Goal: Task Accomplishment & Management: Use online tool/utility

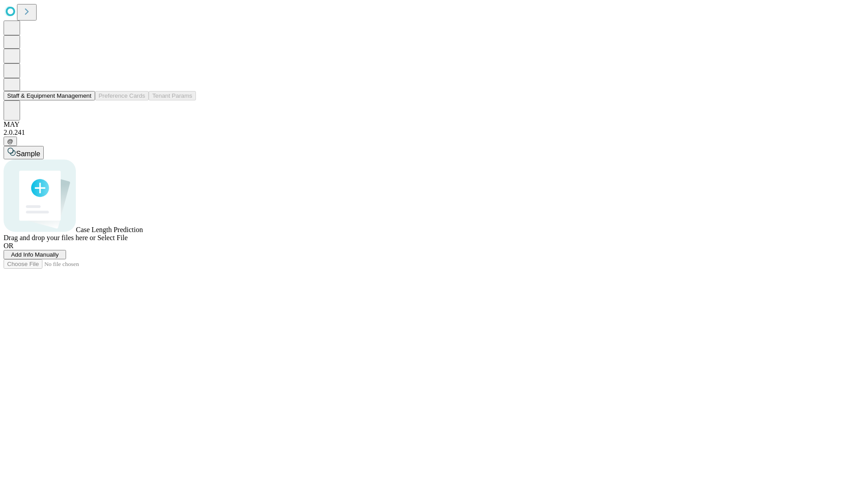
click at [85, 100] on button "Staff & Equipment Management" at bounding box center [49, 95] width 91 height 9
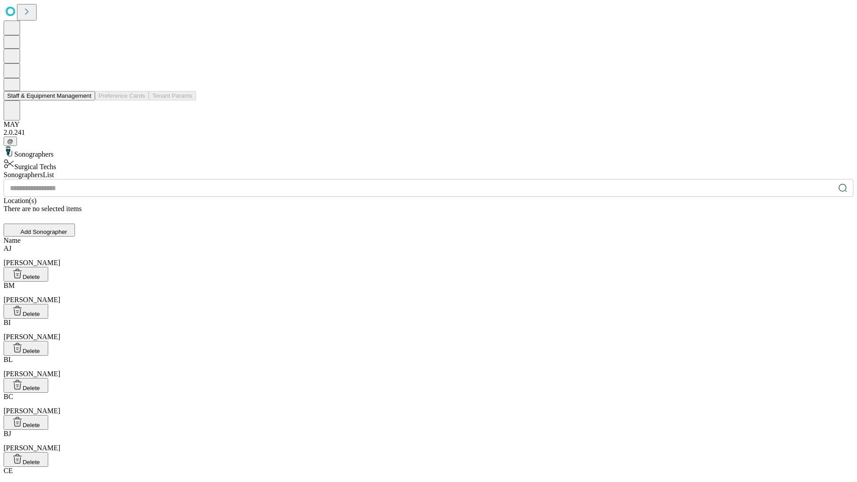
click at [85, 100] on button "Staff & Equipment Management" at bounding box center [49, 95] width 91 height 9
